Goal: Task Accomplishment & Management: Use online tool/utility

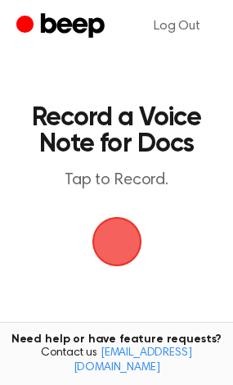
click at [98, 244] on span "button" at bounding box center [117, 242] width 50 height 50
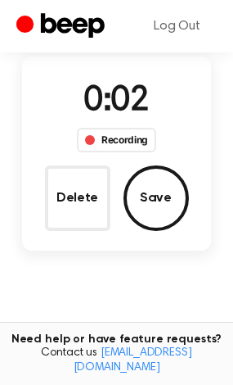
scroll to position [172, 0]
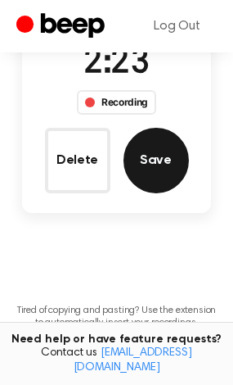
click at [159, 178] on button "Save" at bounding box center [156, 160] width 65 height 65
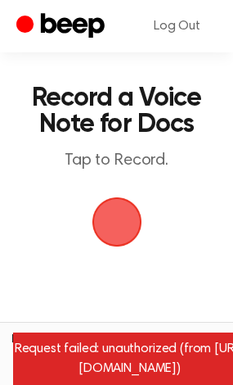
scroll to position [17, 0]
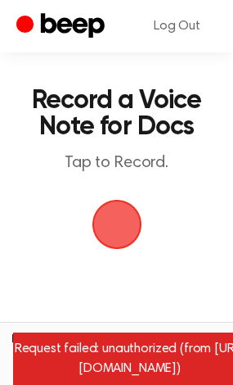
click at [122, 221] on span "button" at bounding box center [117, 224] width 46 height 46
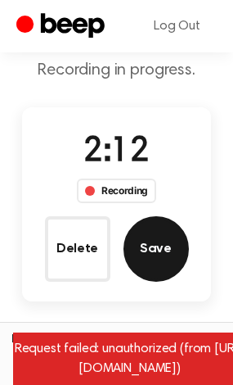
click at [147, 241] on button "Save" at bounding box center [156, 248] width 65 height 65
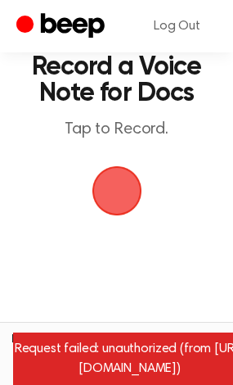
scroll to position [0, 0]
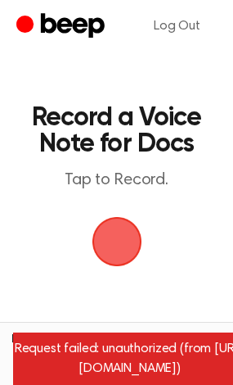
click at [116, 234] on span "button" at bounding box center [117, 242] width 50 height 50
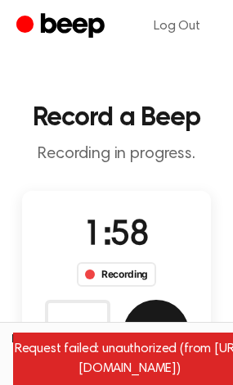
click at [151, 324] on button "Save" at bounding box center [156, 332] width 65 height 65
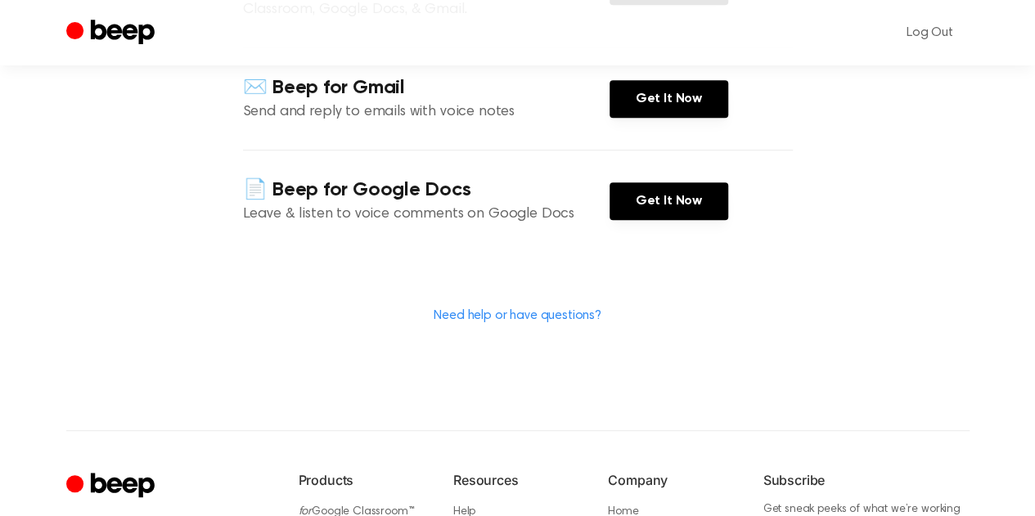
scroll to position [382, 0]
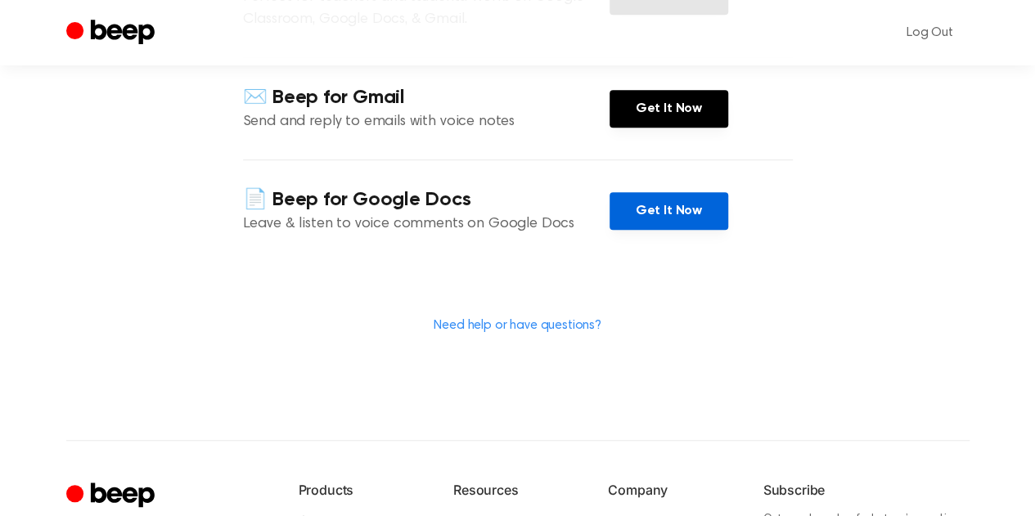
click at [679, 192] on link "Get It Now" at bounding box center [669, 211] width 119 height 38
